Goal: Entertainment & Leisure: Consume media (video, audio)

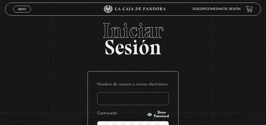
type input "karladz39@gmail.com"
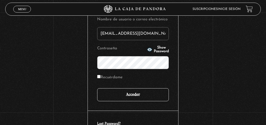
click at [140, 97] on input "Acceder" at bounding box center [133, 94] width 72 height 13
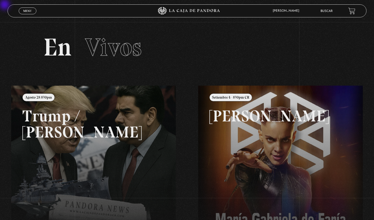
click at [31, 10] on span "Menu" at bounding box center [27, 10] width 9 height 3
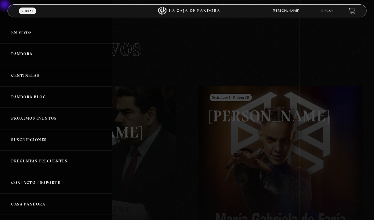
click at [44, 97] on link "Pandora Blog" at bounding box center [56, 98] width 112 height 22
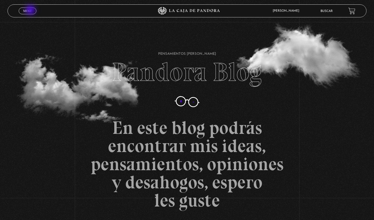
click at [31, 10] on span "Menu" at bounding box center [27, 10] width 9 height 3
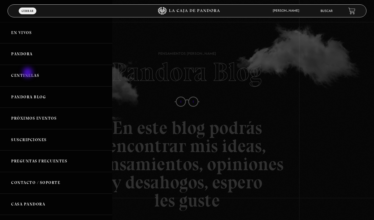
click at [28, 74] on link "Centinelas" at bounding box center [56, 76] width 112 height 22
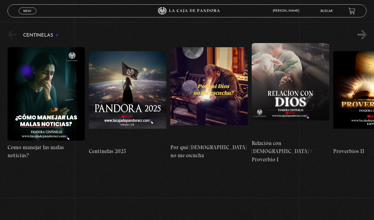
scroll to position [57, 0]
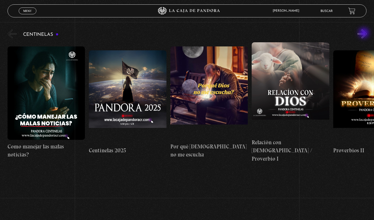
drag, startPoint x: 0, startPoint y: 0, endPoint x: 365, endPoint y: 34, distance: 366.2
click at [365, 34] on div "Menu Cerrar [PERSON_NAME] En vivos Pandora Centinelas Mi cuenta Salir [GEOGRAPH…" at bounding box center [187, 127] width 374 height 324
click at [362, 34] on button "»" at bounding box center [362, 33] width 9 height 9
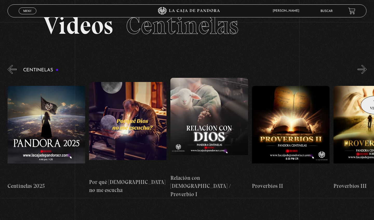
scroll to position [21, 0]
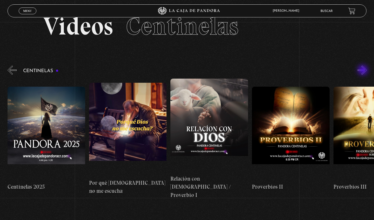
click at [364, 71] on button "»" at bounding box center [362, 70] width 9 height 9
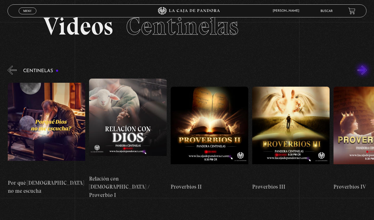
scroll to position [0, 163]
click at [364, 71] on button "»" at bounding box center [362, 70] width 9 height 9
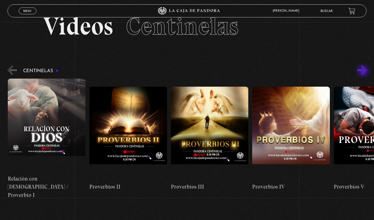
scroll to position [0, 244]
click at [364, 71] on button "»" at bounding box center [362, 70] width 9 height 9
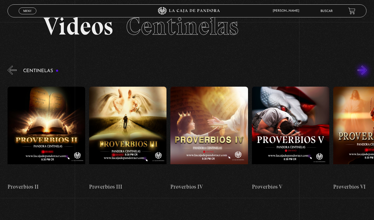
click at [364, 71] on button "»" at bounding box center [362, 70] width 9 height 9
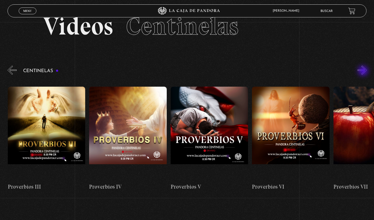
click at [364, 71] on button "»" at bounding box center [362, 70] width 9 height 9
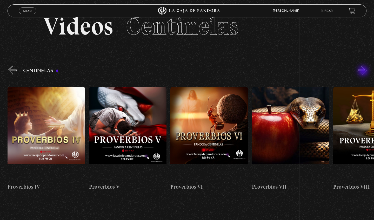
click at [364, 71] on button "»" at bounding box center [362, 70] width 9 height 9
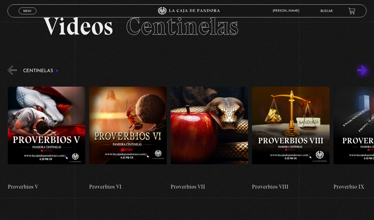
click at [364, 71] on button "»" at bounding box center [362, 70] width 9 height 9
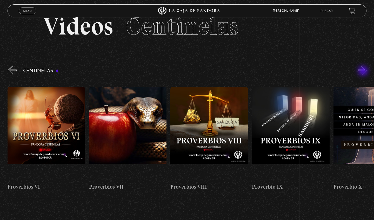
click at [364, 71] on button "»" at bounding box center [362, 70] width 9 height 9
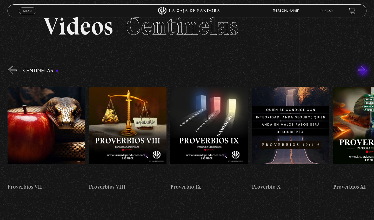
click at [364, 71] on button "»" at bounding box center [362, 70] width 9 height 9
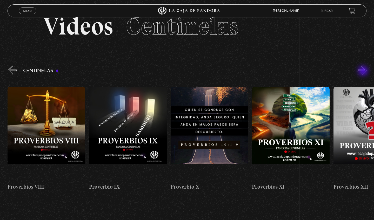
click at [364, 71] on button "»" at bounding box center [362, 70] width 9 height 9
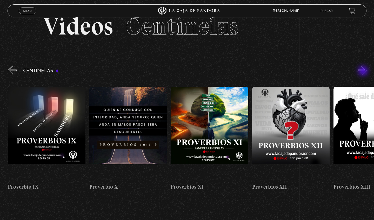
scroll to position [0, 897]
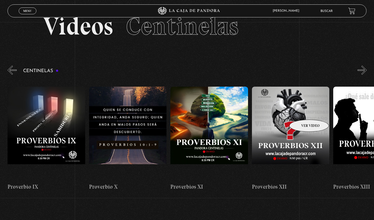
click at [302, 113] on figure at bounding box center [291, 134] width 78 height 94
click at [304, 123] on figure at bounding box center [291, 134] width 78 height 94
